Goal: Task Accomplishment & Management: Manage account settings

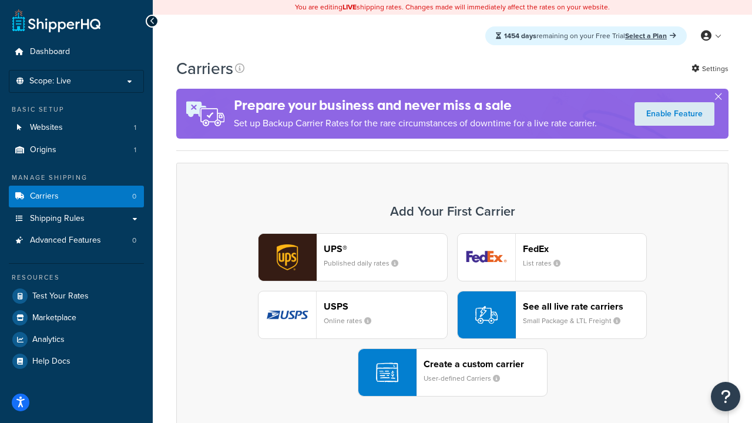
click at [452, 315] on div "UPS® Published daily rates FedEx List rates USPS Online rates See all live rate…" at bounding box center [452, 314] width 527 height 163
click at [584, 248] on header "FedEx" at bounding box center [584, 248] width 123 height 11
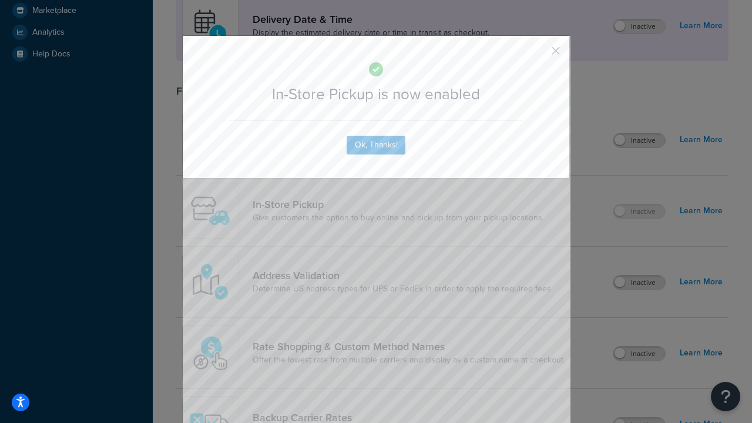
click at [538, 55] on button "button" at bounding box center [538, 54] width 3 height 3
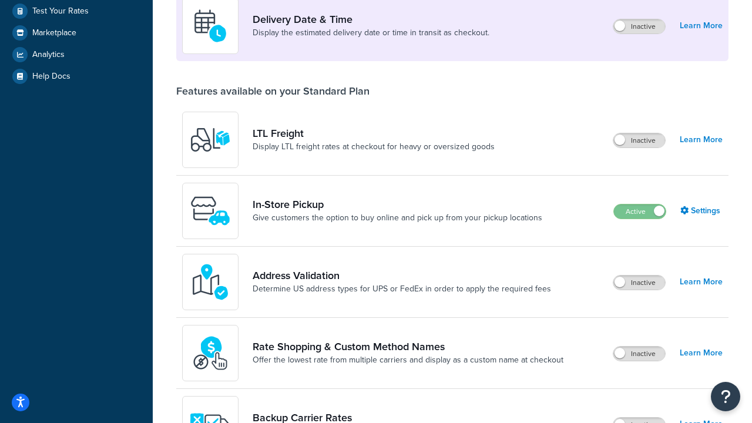
scroll to position [285, 0]
